Goal: Information Seeking & Learning: Learn about a topic

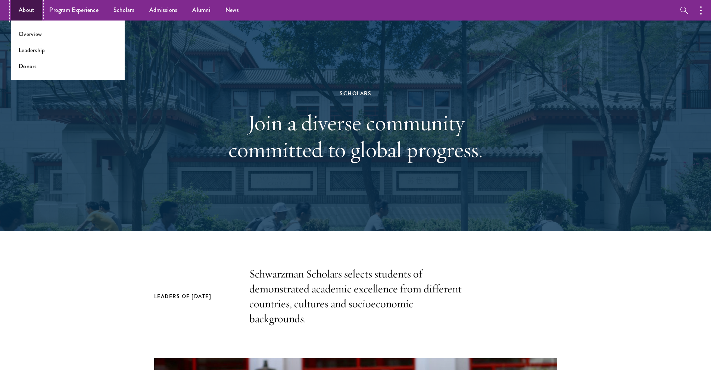
click at [40, 13] on link "About" at bounding box center [26, 10] width 31 height 21
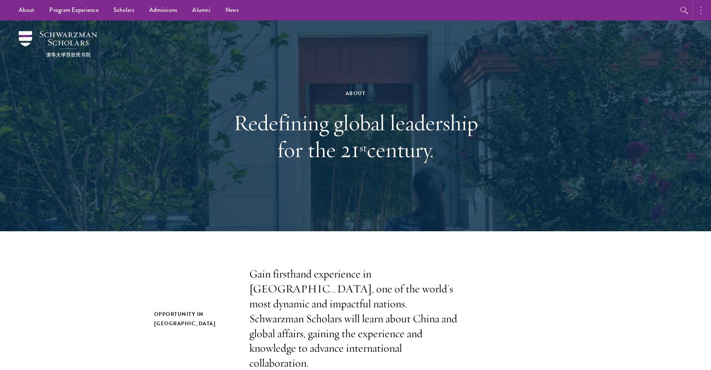
click at [698, 13] on button "button" at bounding box center [702, 10] width 16 height 21
drag, startPoint x: 597, startPoint y: 13, endPoint x: 553, endPoint y: 13, distance: 44.4
click at [597, 13] on button "button" at bounding box center [604, 10] width 21 height 21
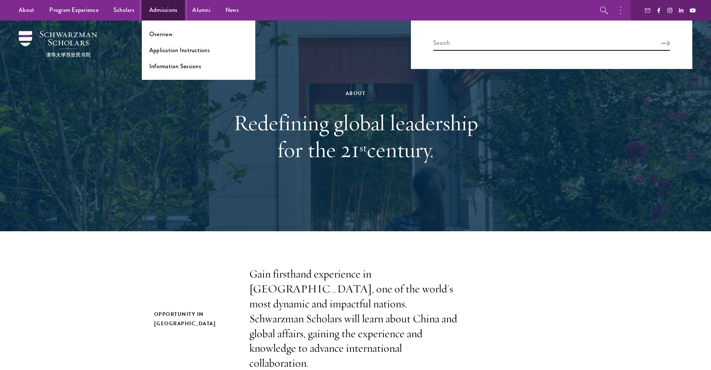
click at [157, 11] on link "Admissions" at bounding box center [163, 10] width 43 height 21
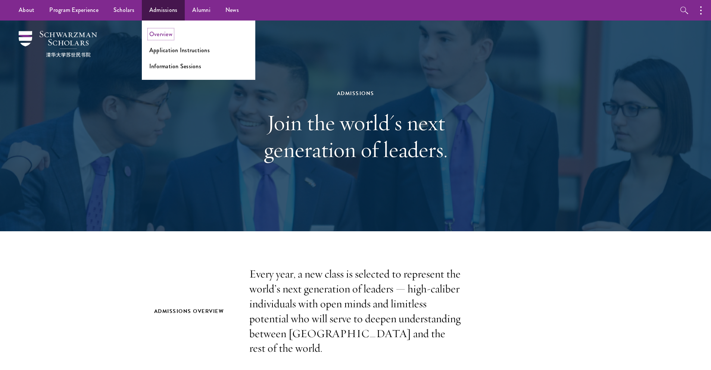
click at [167, 35] on link "Overview" at bounding box center [160, 34] width 23 height 9
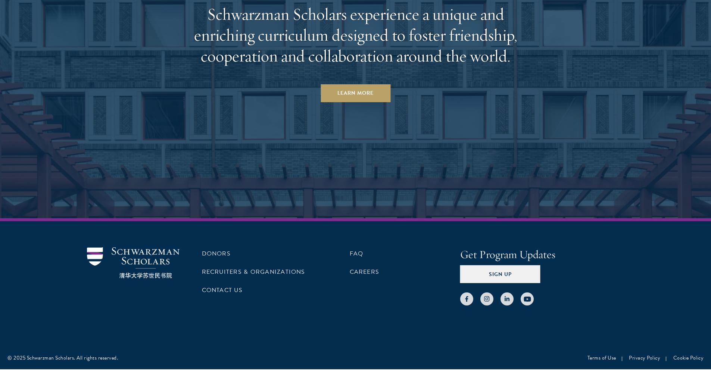
scroll to position [3681, 0]
